Goal: Navigation & Orientation: Find specific page/section

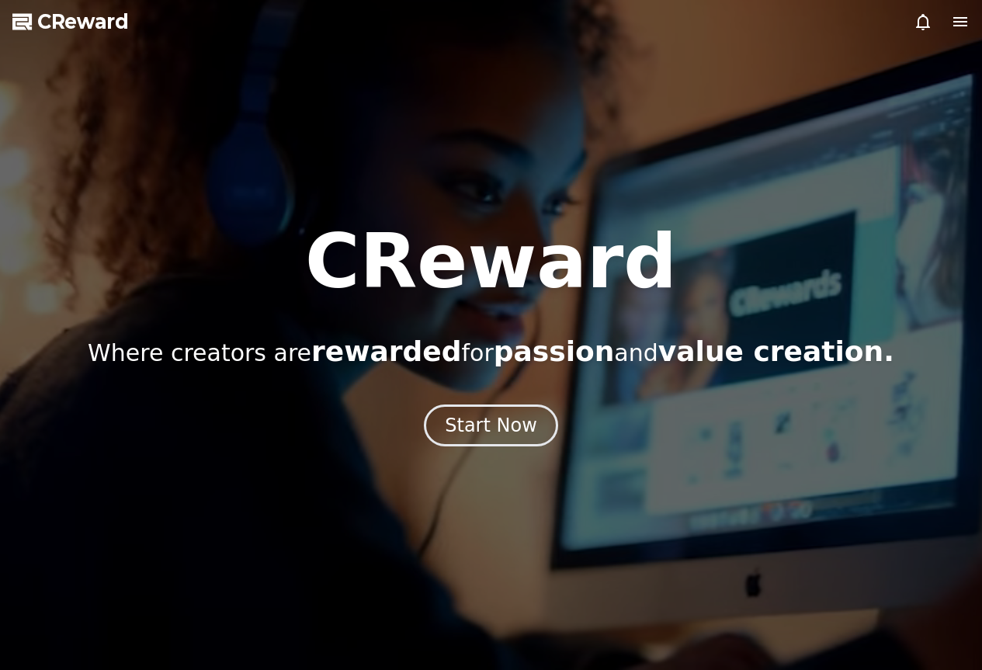
click at [940, 561] on div at bounding box center [491, 335] width 982 height 670
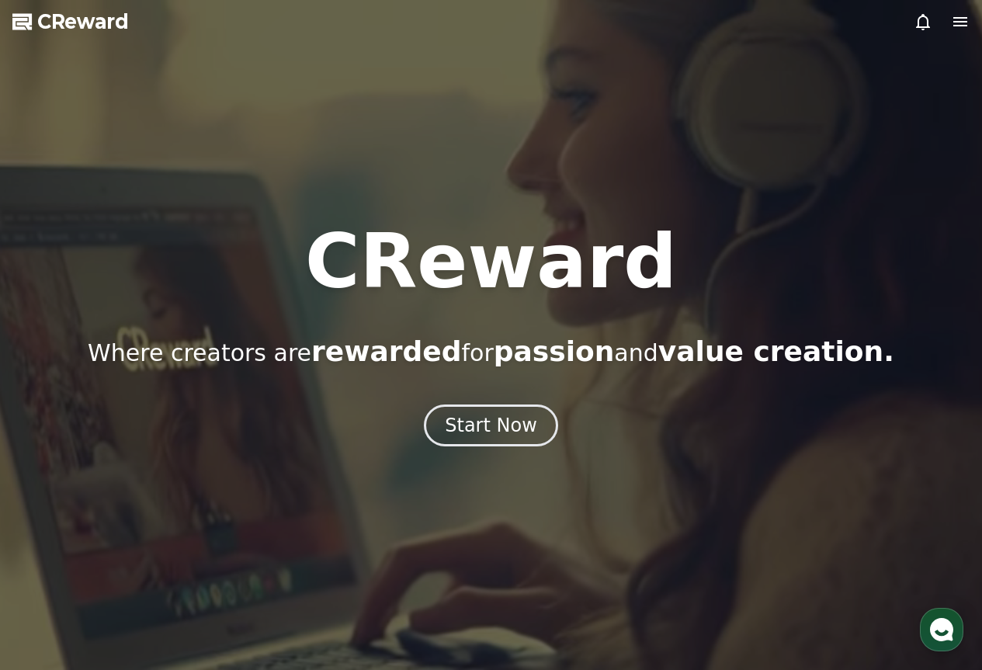
click at [960, 578] on div at bounding box center [491, 335] width 982 height 670
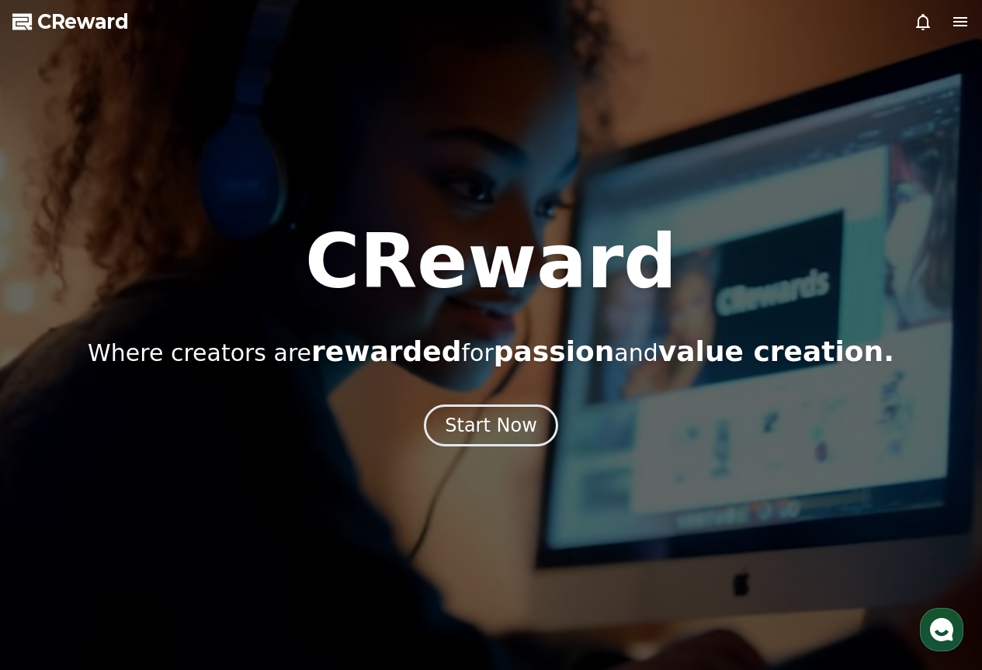
click at [943, 644] on div "button" at bounding box center [941, 629] width 43 height 43
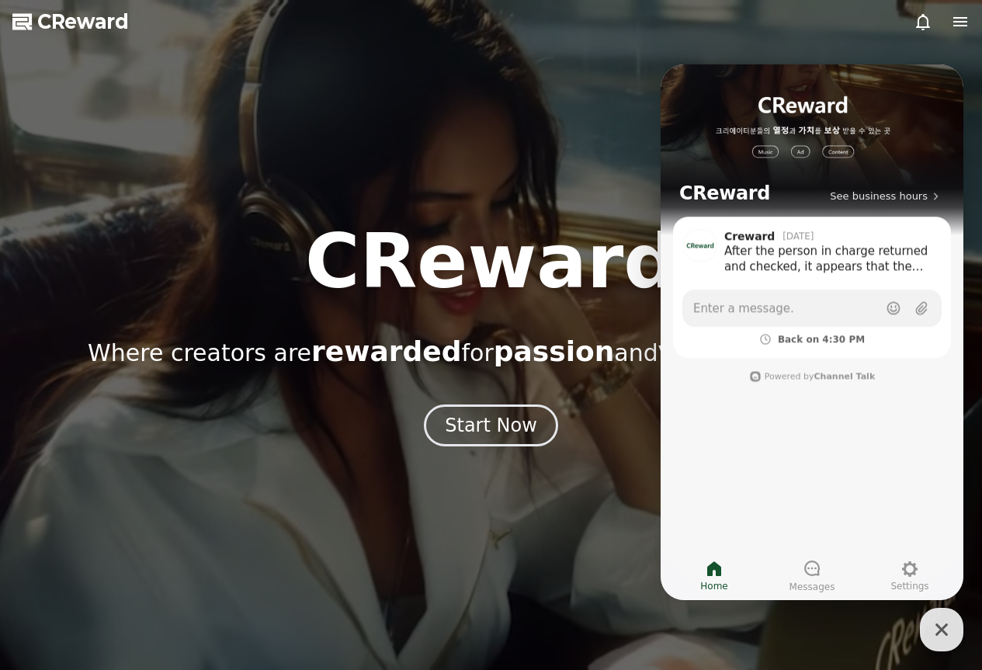
click at [943, 644] on div "button" at bounding box center [941, 629] width 43 height 43
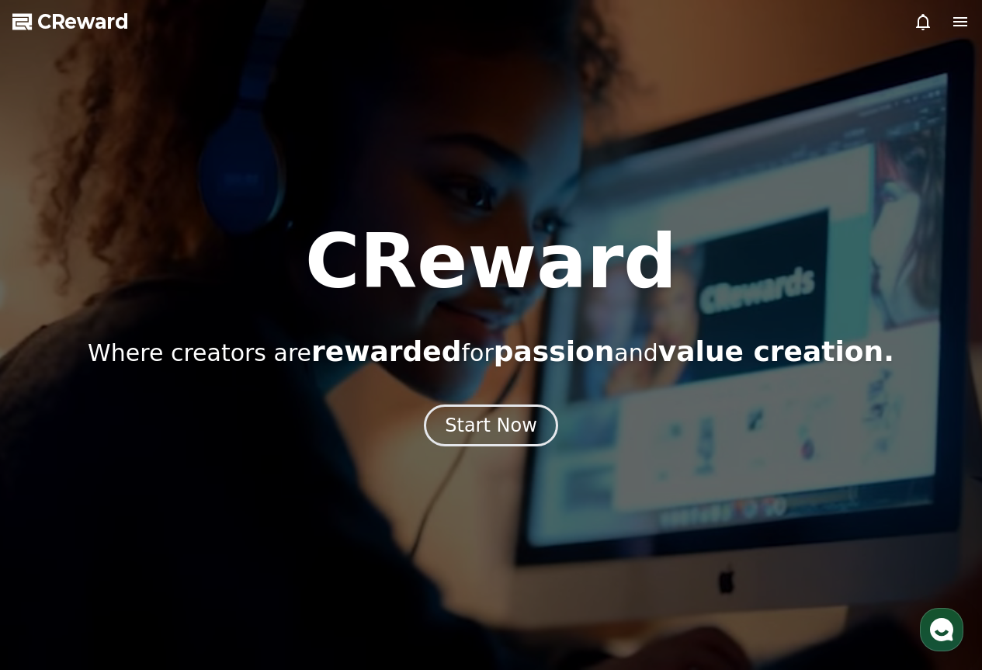
click at [921, 24] on icon at bounding box center [923, 21] width 19 height 19
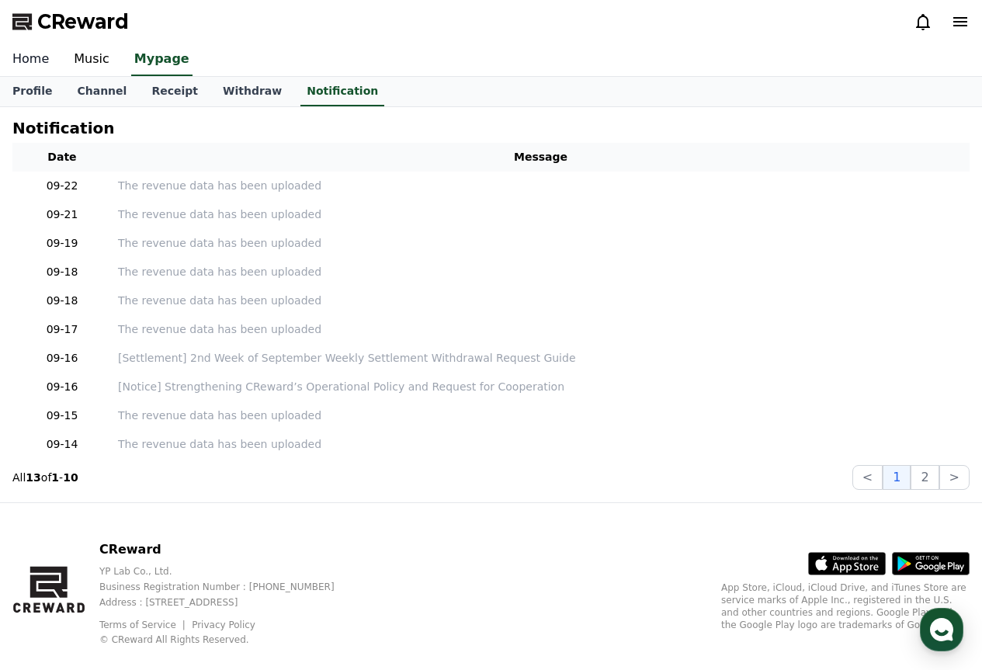
click at [39, 58] on link "Home" at bounding box center [30, 59] width 61 height 33
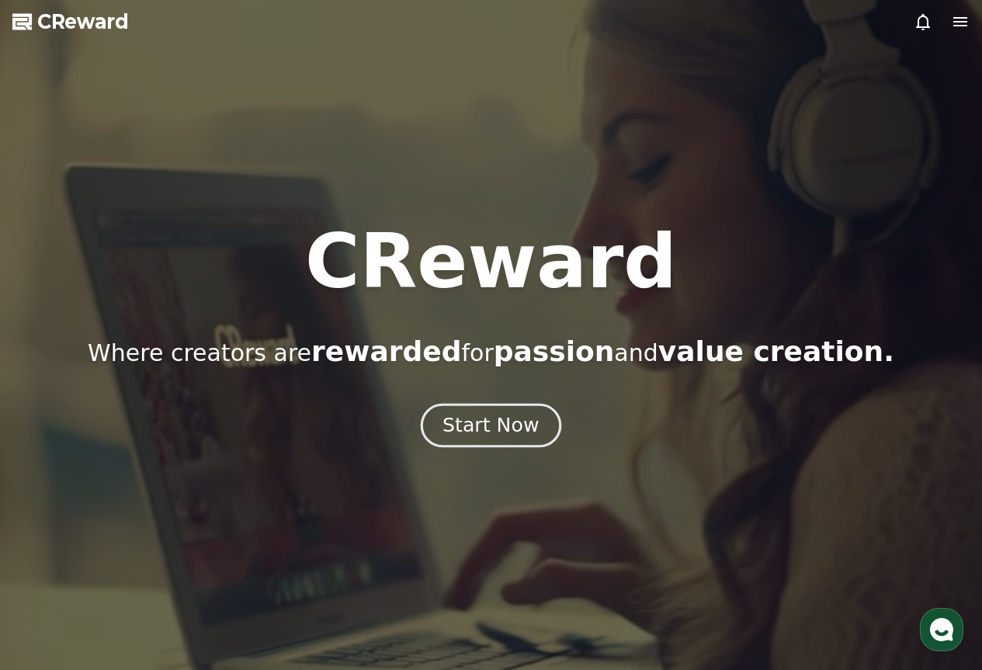
click at [503, 438] on div "Start Now" at bounding box center [491, 425] width 96 height 26
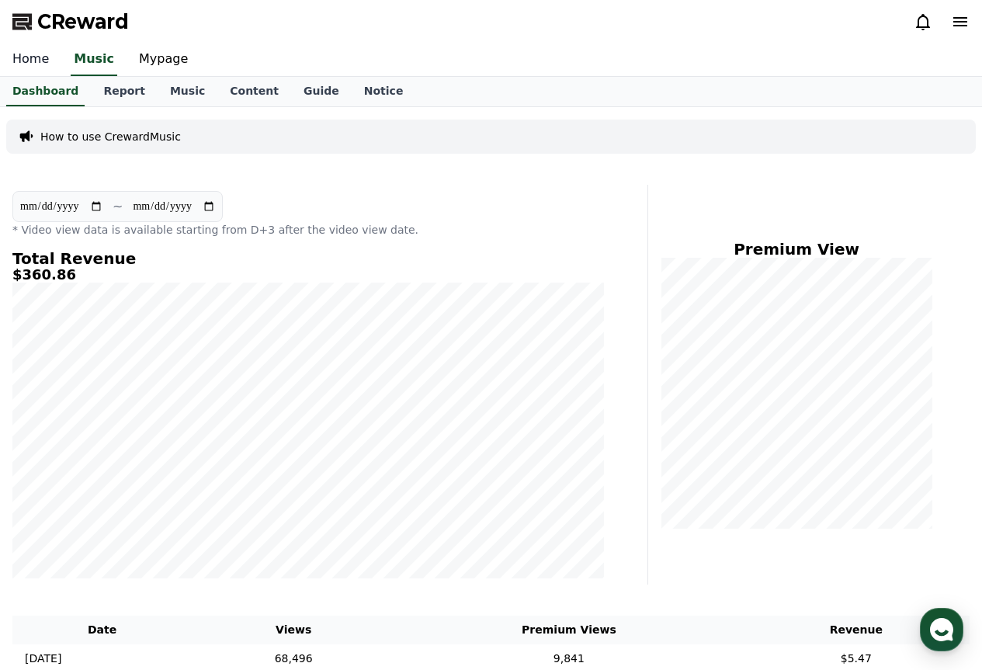
click at [30, 62] on link "Home" at bounding box center [30, 59] width 61 height 33
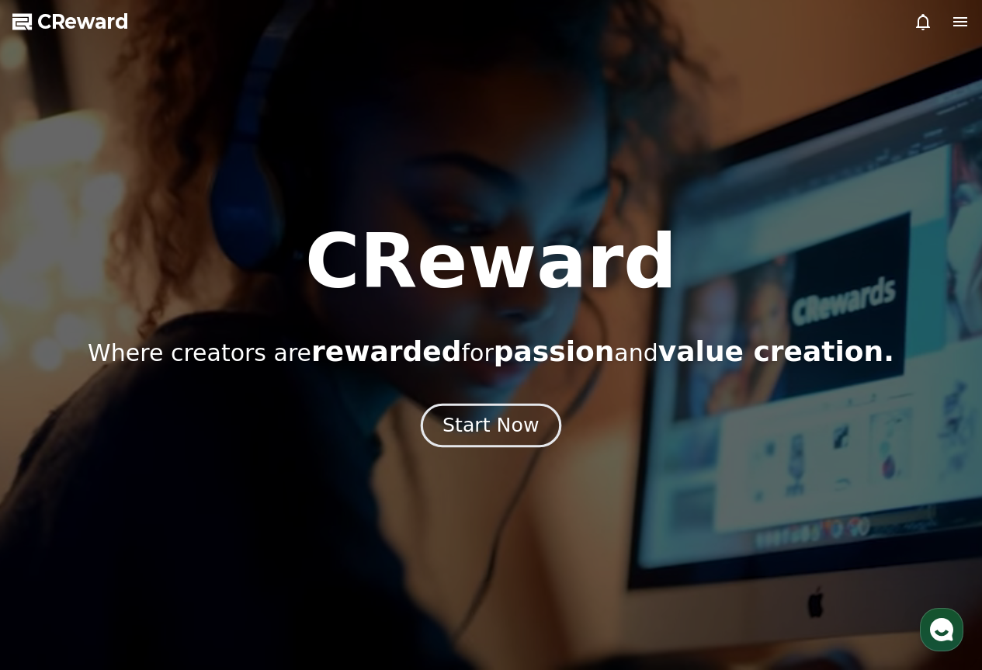
click at [509, 413] on div "Start Now" at bounding box center [491, 425] width 96 height 26
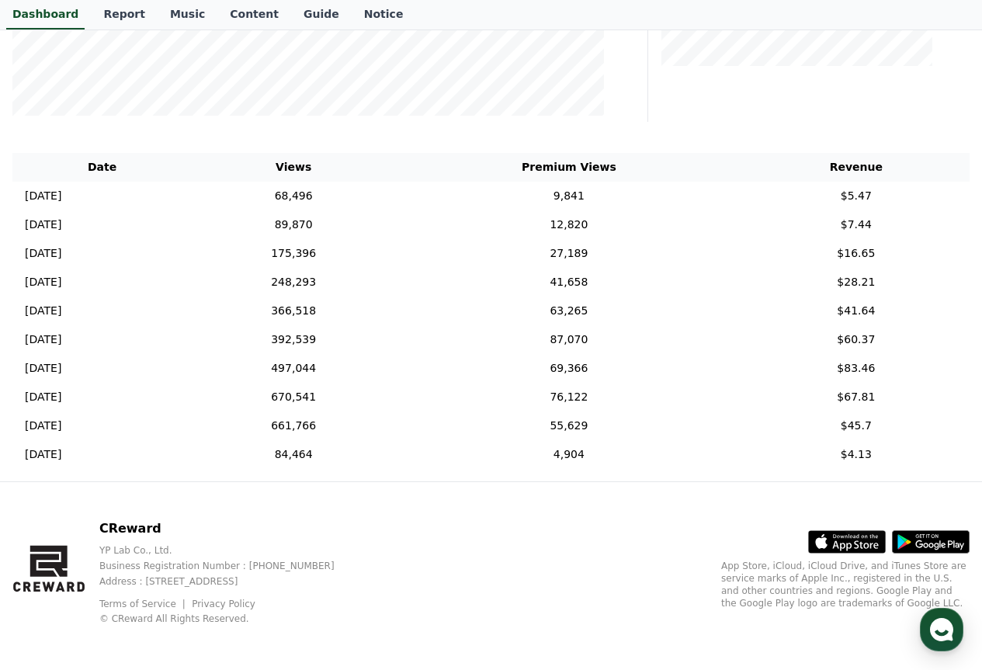
scroll to position [467, 0]
